Goal: Transaction & Acquisition: Purchase product/service

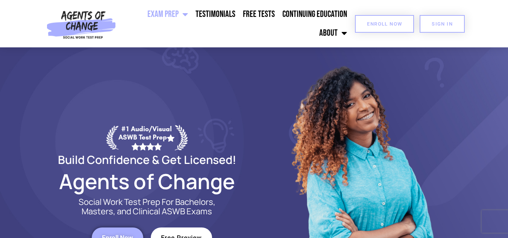
click at [384, 20] on link "Enroll Now" at bounding box center [384, 24] width 59 height 18
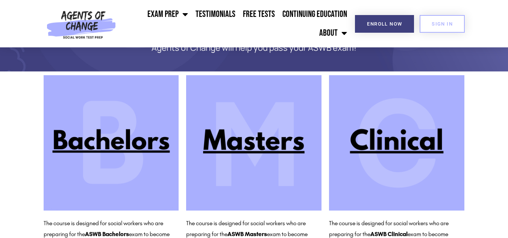
scroll to position [49, 0]
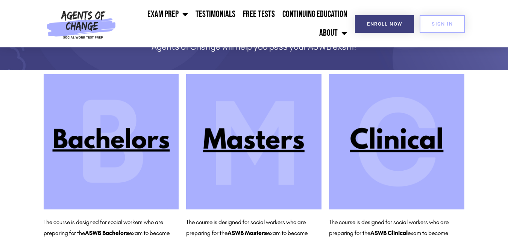
click at [248, 143] on img at bounding box center [253, 141] width 135 height 135
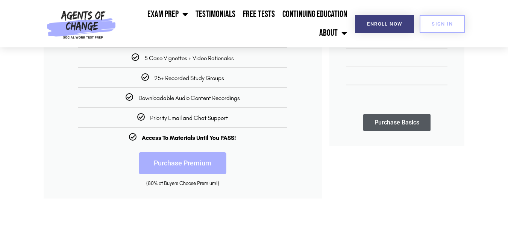
scroll to position [242, 0]
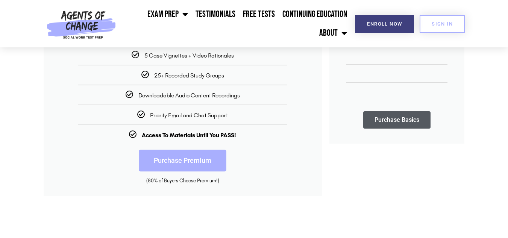
click at [177, 158] on link "Purchase Premium" at bounding box center [183, 161] width 88 height 22
